Goal: Task Accomplishment & Management: Complete application form

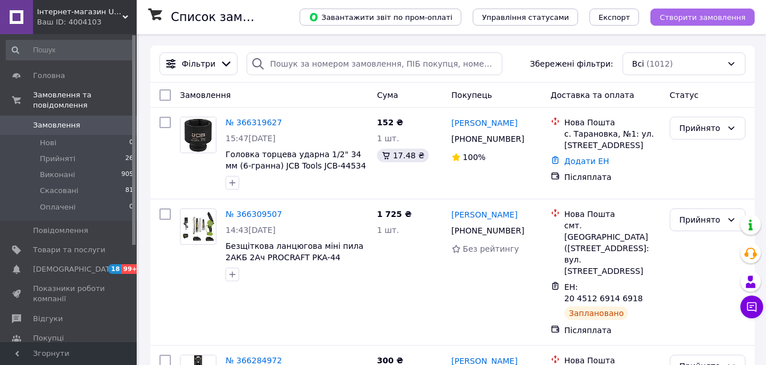
click at [734, 14] on span "Створити замовлення" at bounding box center [703, 17] width 86 height 9
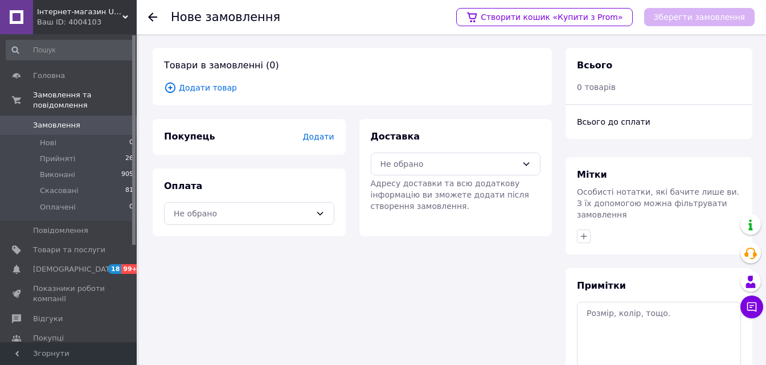
click at [171, 88] on icon at bounding box center [170, 87] width 4 height 4
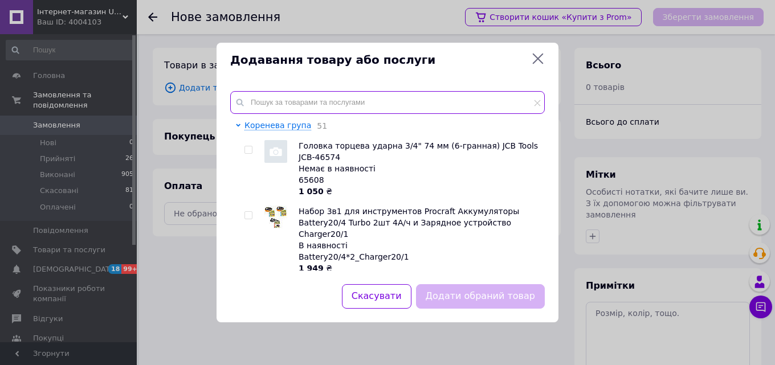
click at [250, 105] on input "text" at bounding box center [387, 102] width 315 height 23
paste input "S8"
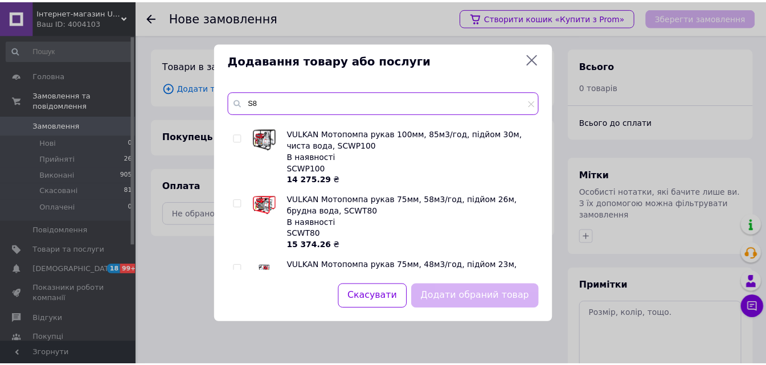
scroll to position [809, 0]
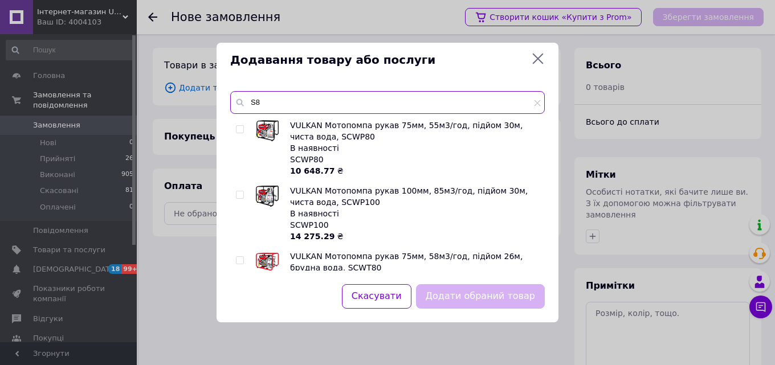
type input "S8"
click at [537, 58] on icon at bounding box center [538, 59] width 11 height 11
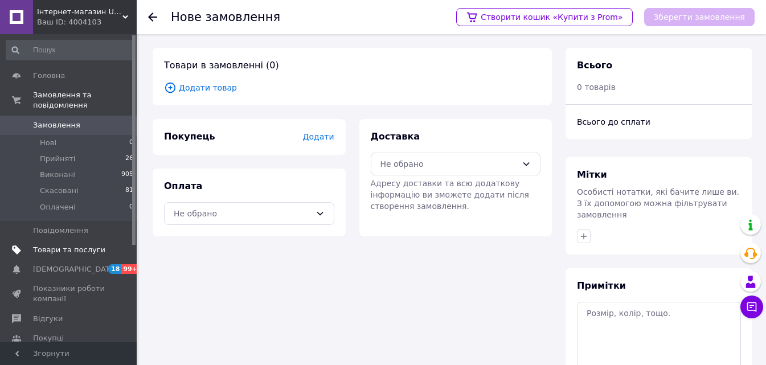
click at [51, 245] on span "Товари та послуги" at bounding box center [69, 250] width 72 height 10
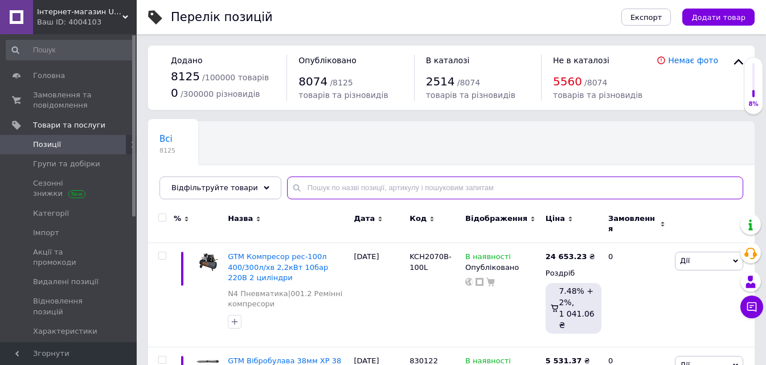
click at [292, 190] on input "text" at bounding box center [515, 188] width 456 height 23
paste input "Комплект з шини та ланцюга Procraft S8 Universal (2 ланцюги та 1 шина) 8 дюймів…"
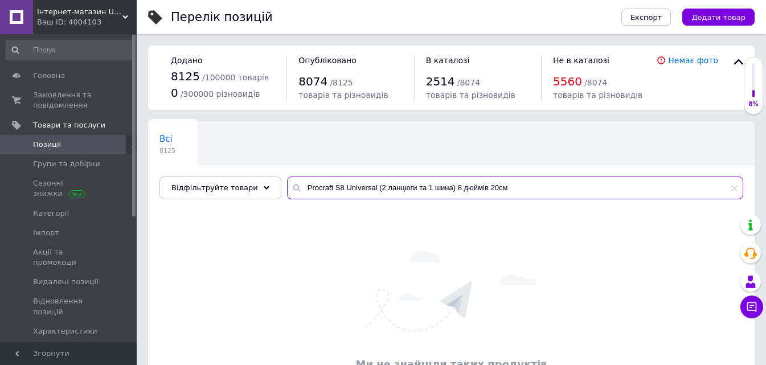
drag, startPoint x: 391, startPoint y: 189, endPoint x: 293, endPoint y: 191, distance: 98.6
click at [293, 191] on input "Procraft S8 Universal (2 ланцюги та 1 шина) 8 дюймів 20см" at bounding box center [515, 188] width 456 height 23
drag, startPoint x: 445, startPoint y: 189, endPoint x: 502, endPoint y: 182, distance: 57.3
click at [502, 182] on input "Procraft S8 Universal (2 ланцюги та 1 шина)" at bounding box center [515, 188] width 456 height 23
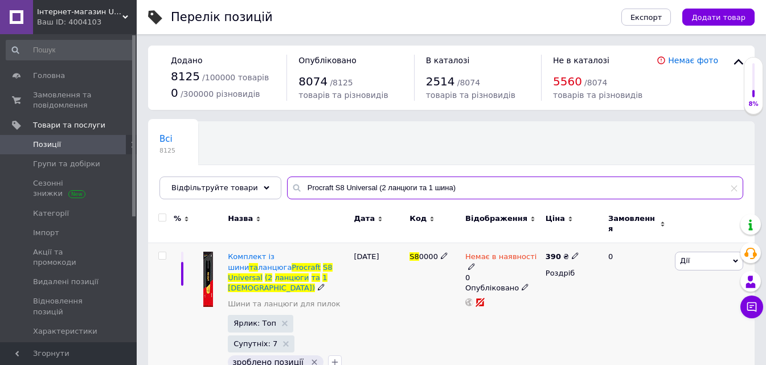
scroll to position [13, 0]
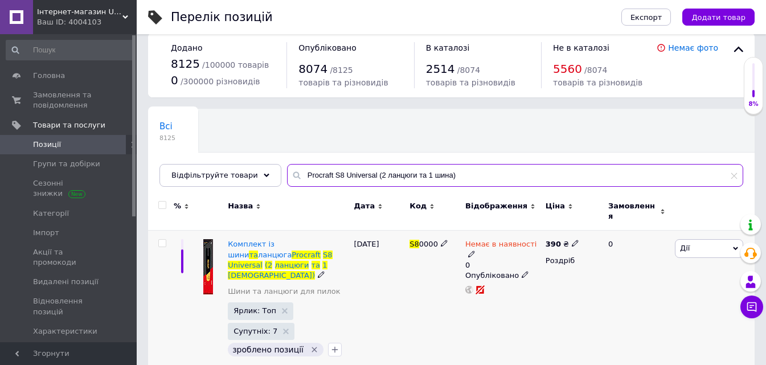
type input "Procraft S8 Universal (2 ланцюги та 1 шина)"
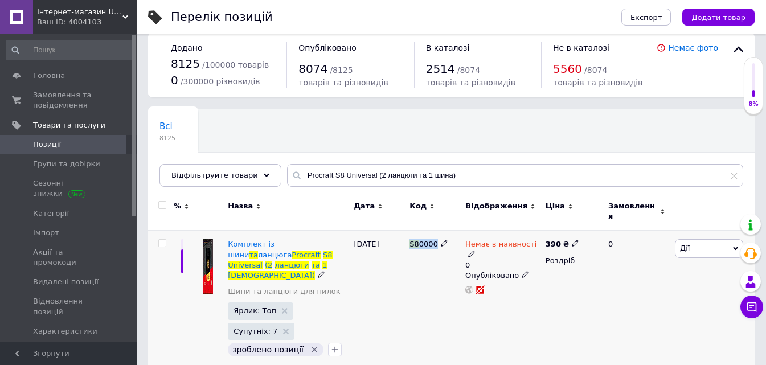
copy span "S8 0000"
drag, startPoint x: 407, startPoint y: 240, endPoint x: 433, endPoint y: 243, distance: 26.3
click at [433, 243] on div "S8 0000" at bounding box center [435, 301] width 56 height 140
click at [426, 260] on div "S8 0000" at bounding box center [435, 301] width 56 height 140
click at [441, 240] on icon at bounding box center [444, 243] width 7 height 7
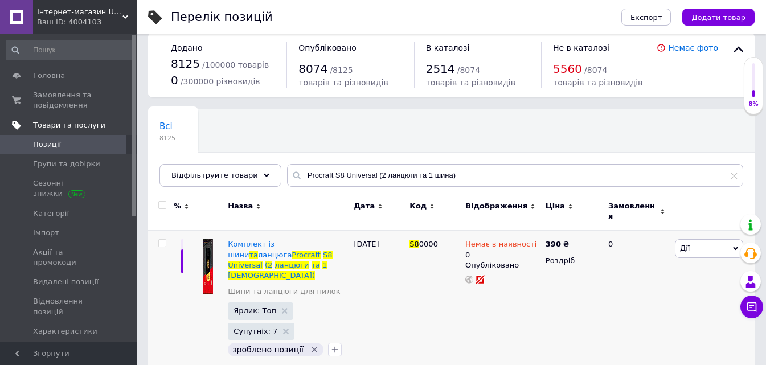
click at [81, 126] on span "Товари та послуги" at bounding box center [69, 125] width 72 height 10
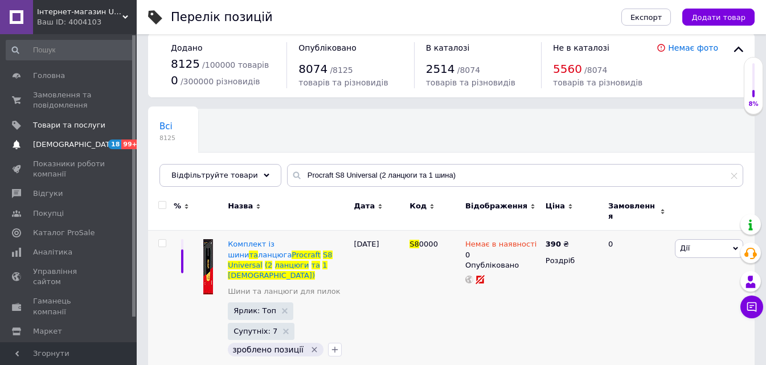
scroll to position [27, 0]
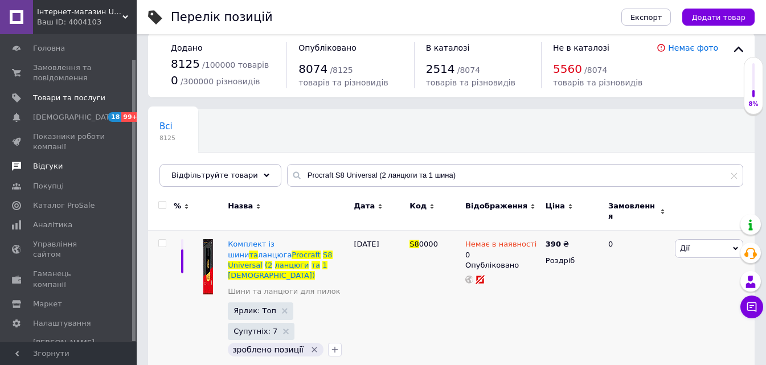
click at [45, 164] on span "Відгуки" at bounding box center [48, 166] width 30 height 10
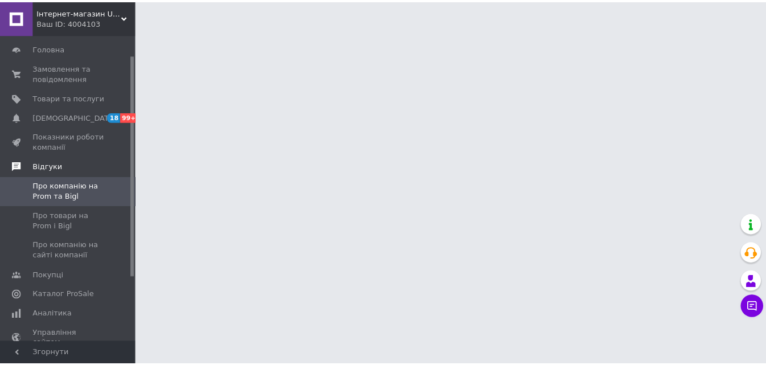
scroll to position [117, 0]
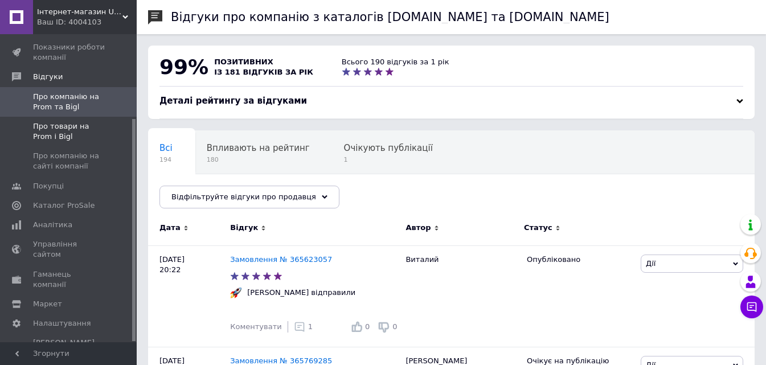
click at [55, 124] on span "Про товари на Prom і Bigl" at bounding box center [69, 131] width 72 height 21
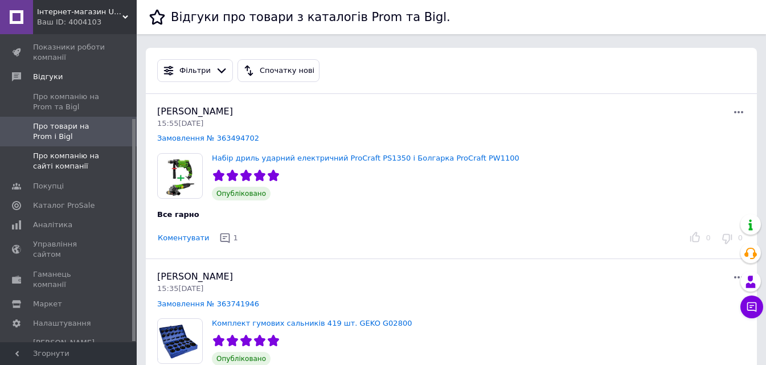
click at [58, 155] on span "Про компанію на сайті компанії" at bounding box center [69, 161] width 72 height 21
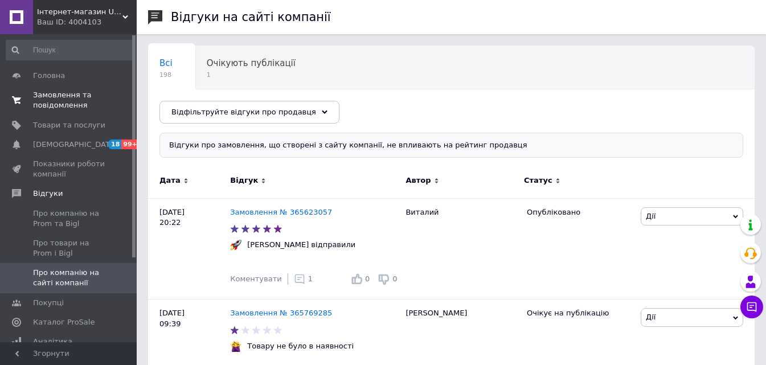
click at [47, 92] on span "Замовлення та повідомлення" at bounding box center [69, 100] width 72 height 21
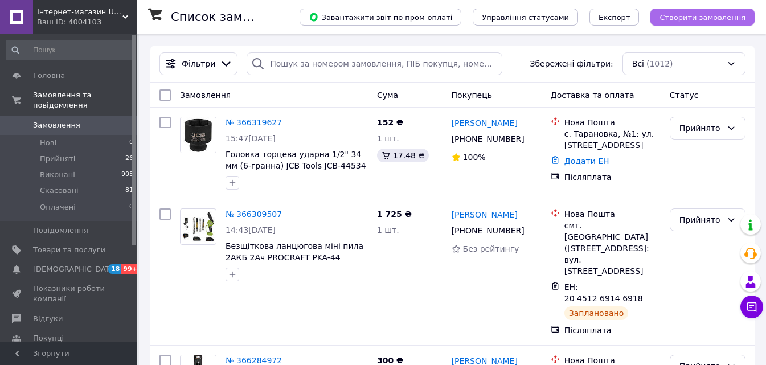
click at [687, 16] on span "Створити замовлення" at bounding box center [703, 17] width 86 height 9
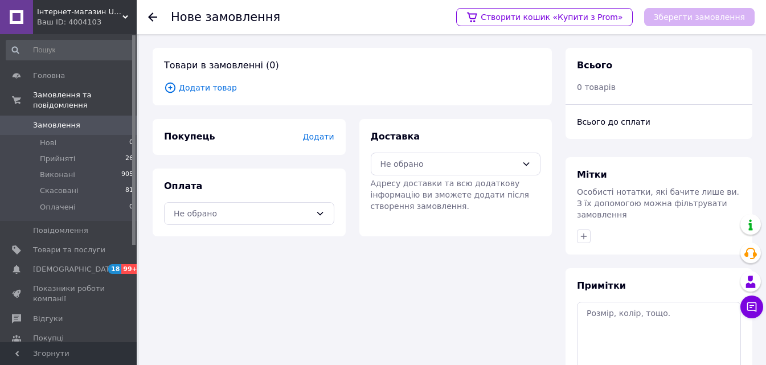
click at [169, 87] on icon at bounding box center [170, 87] width 4 height 4
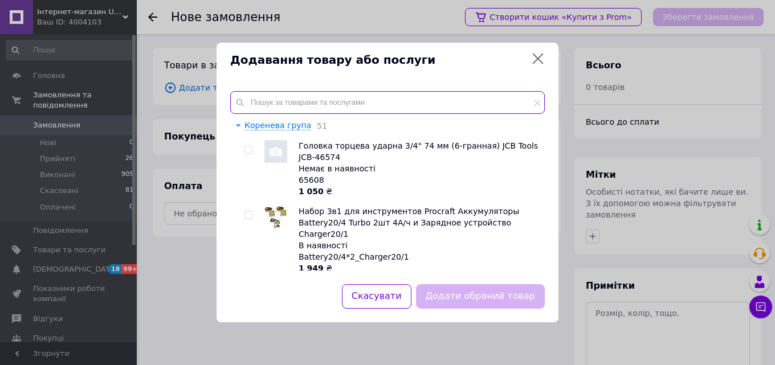
click at [248, 100] on input "text" at bounding box center [387, 102] width 315 height 23
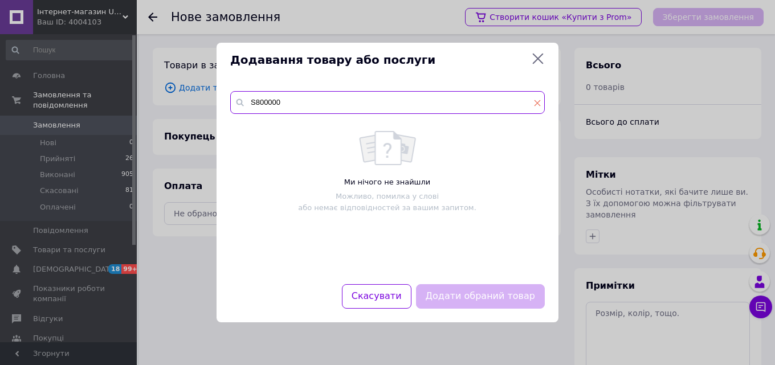
type input "S800000"
click at [537, 103] on icon at bounding box center [537, 103] width 6 height 6
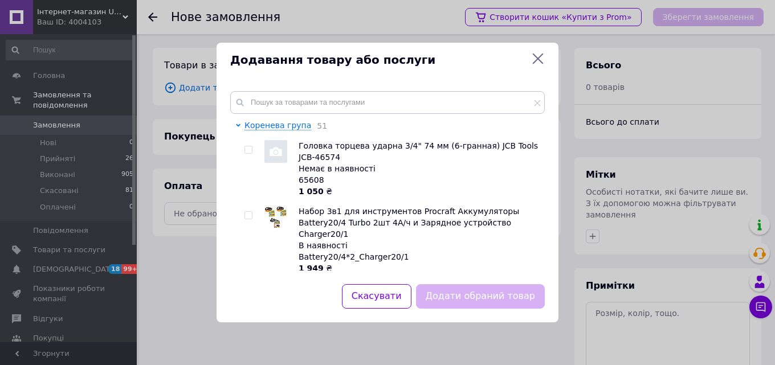
click at [538, 56] on icon at bounding box center [538, 59] width 14 height 14
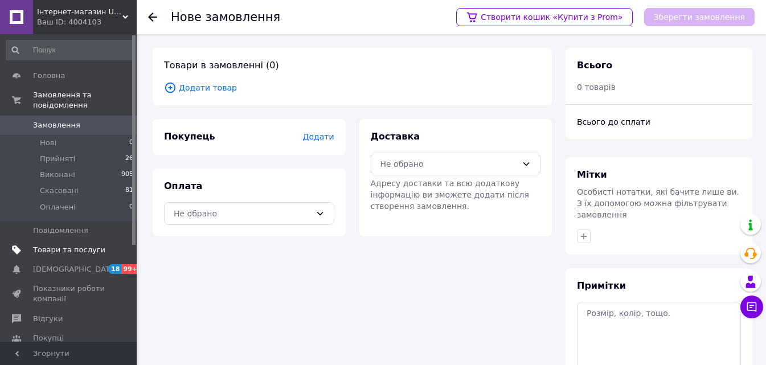
click at [40, 245] on span "Товари та послуги" at bounding box center [69, 250] width 72 height 10
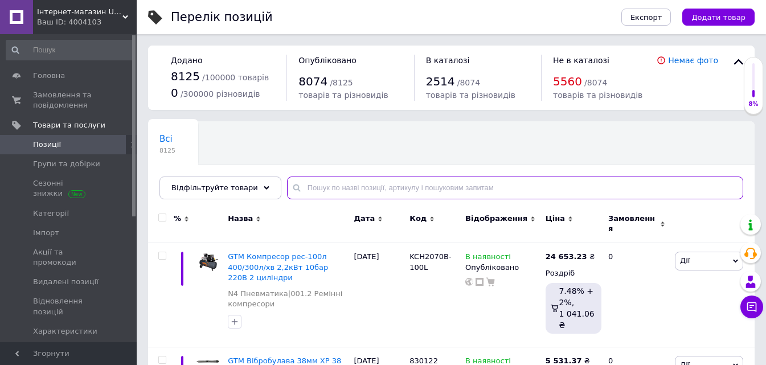
click at [295, 188] on input "text" at bounding box center [515, 188] width 456 height 23
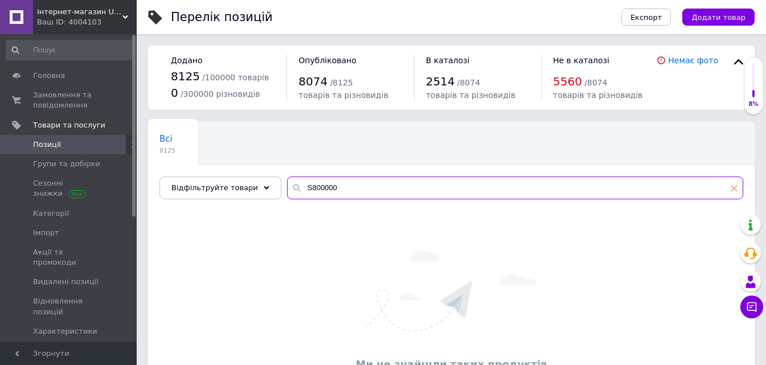
type input "S800000"
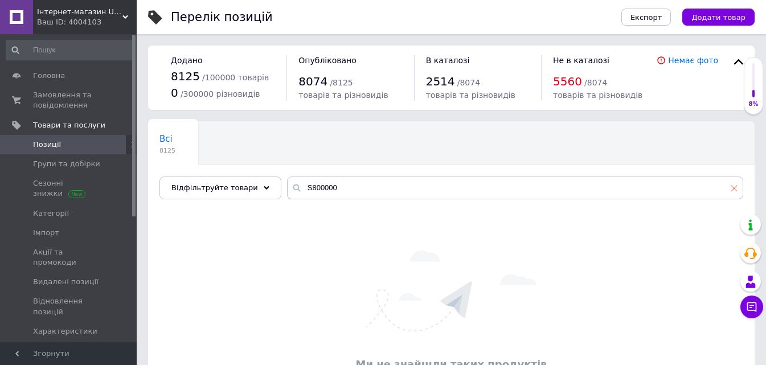
click at [734, 189] on use at bounding box center [735, 188] width 6 height 6
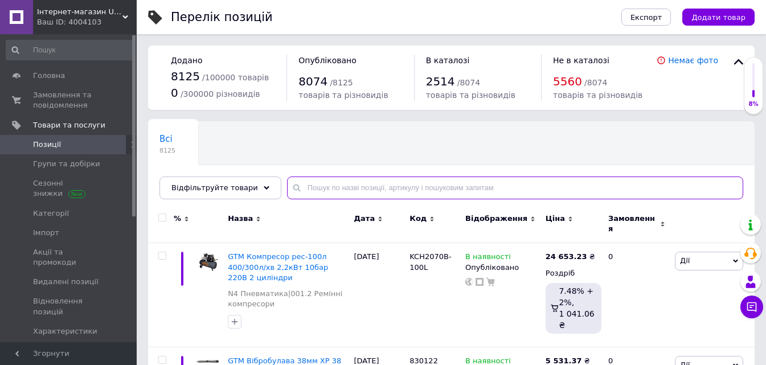
click at [292, 188] on input "text" at bounding box center [515, 188] width 456 height 23
paste input "S80000"
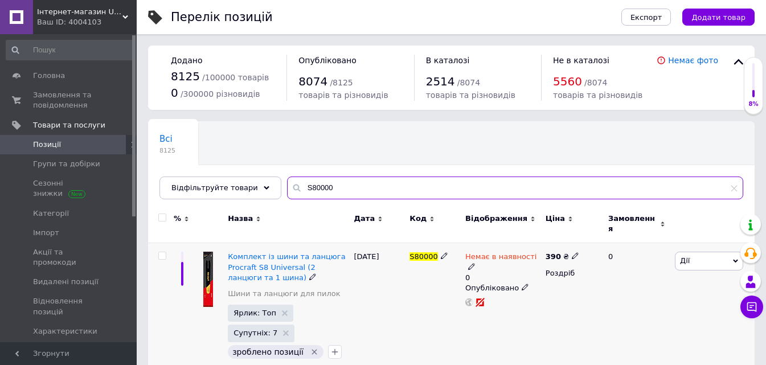
scroll to position [13, 0]
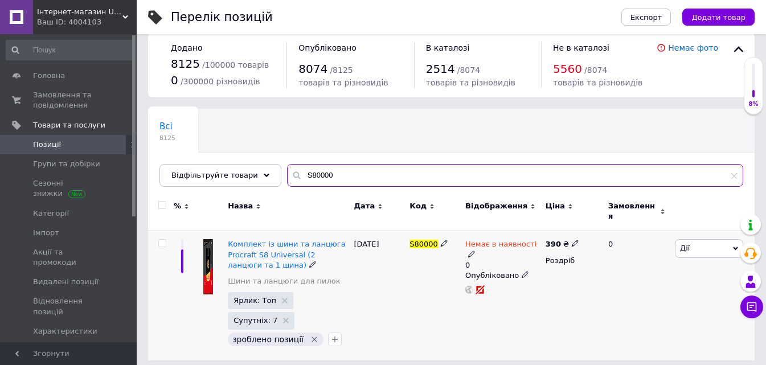
type input "S80000"
click at [441, 240] on icon at bounding box center [444, 243] width 7 height 7
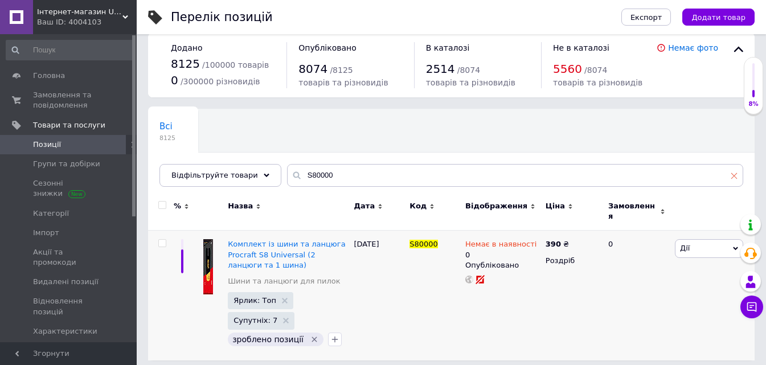
click at [736, 175] on icon at bounding box center [734, 175] width 7 height 7
